Goal: Information Seeking & Learning: Learn about a topic

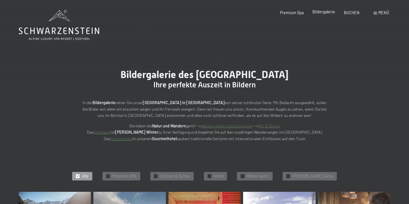
click at [325, 14] on span "Bildergalerie" at bounding box center [324, 11] width 23 height 5
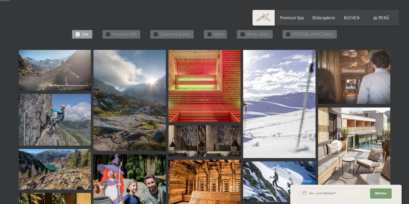
click at [126, 34] on span "Premium SPA" at bounding box center [125, 35] width 24 height 6
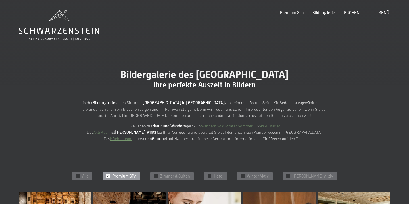
click at [68, 27] on icon at bounding box center [59, 25] width 80 height 30
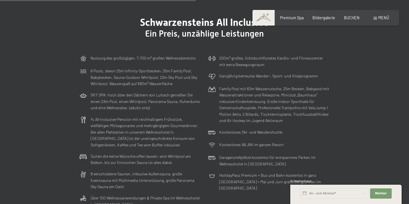
scroll to position [1429, 0]
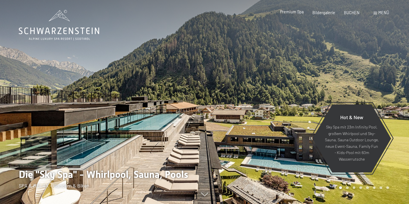
click at [302, 14] on span "Premium Spa" at bounding box center [292, 11] width 24 height 5
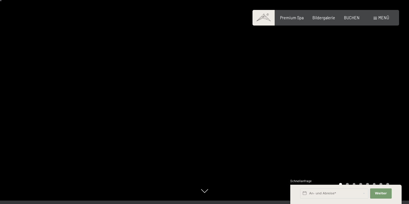
scroll to position [13, 0]
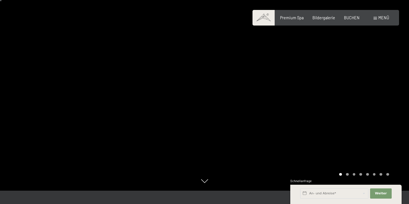
click at [366, 84] on div at bounding box center [307, 89] width 205 height 204
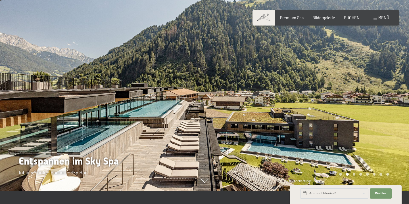
click at [379, 84] on div at bounding box center [307, 89] width 205 height 204
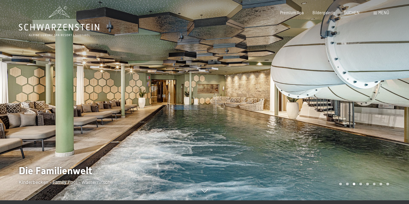
scroll to position [0, 0]
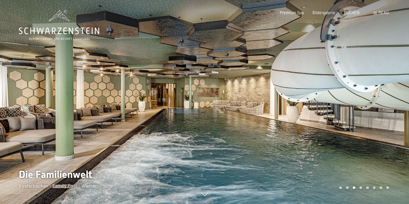
click at [382, 91] on div at bounding box center [307, 102] width 205 height 204
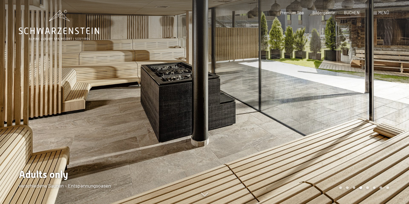
click at [382, 91] on div at bounding box center [307, 102] width 205 height 204
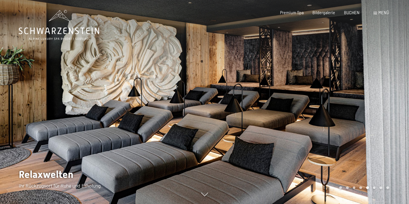
click at [382, 91] on div at bounding box center [307, 102] width 205 height 204
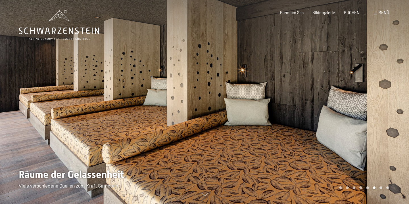
click at [382, 91] on div at bounding box center [307, 102] width 205 height 204
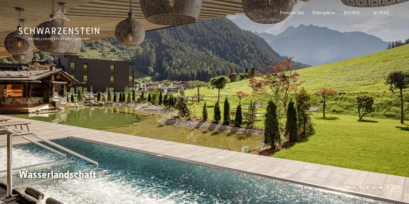
click at [382, 91] on div at bounding box center [307, 102] width 205 height 204
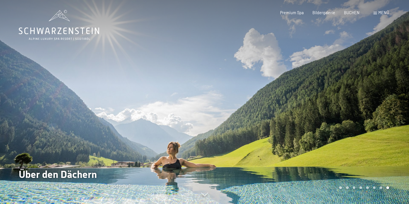
click at [382, 91] on div at bounding box center [307, 102] width 205 height 204
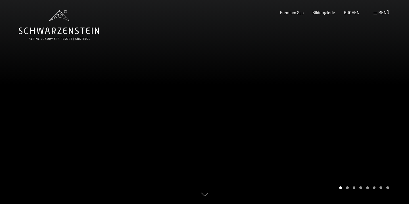
click at [382, 91] on div at bounding box center [307, 102] width 205 height 204
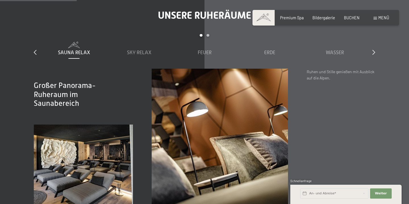
scroll to position [573, 0]
